Goal: Transaction & Acquisition: Purchase product/service

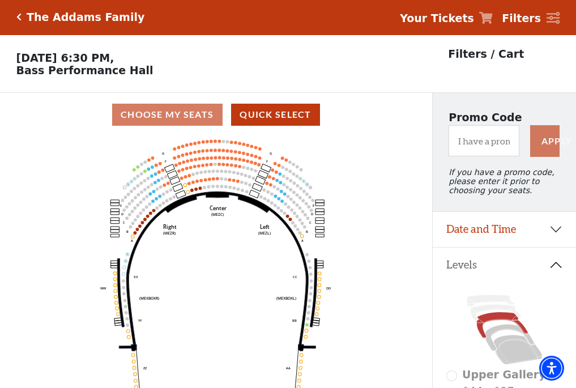
scroll to position [53, 0]
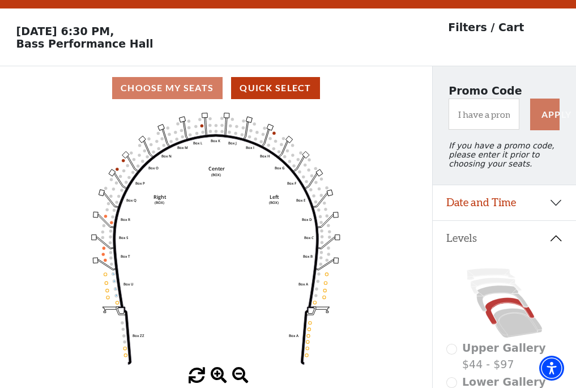
scroll to position [53, 0]
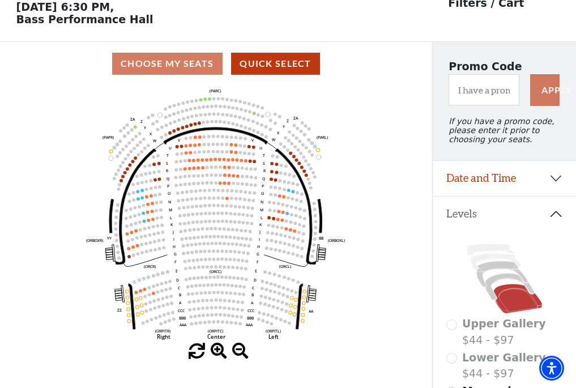
scroll to position [53, 0]
